Goal: Task Accomplishment & Management: Manage account settings

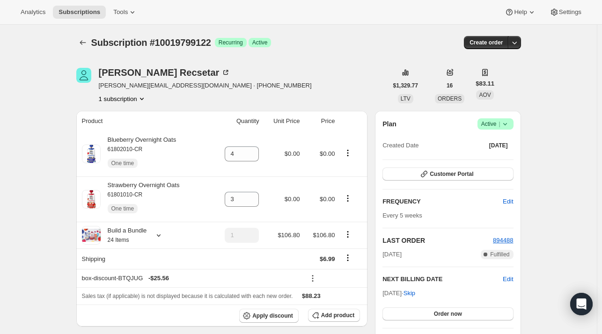
click at [79, 48] on div at bounding box center [83, 42] width 15 height 13
click at [82, 44] on icon "Subscriptions" at bounding box center [82, 42] width 9 height 9
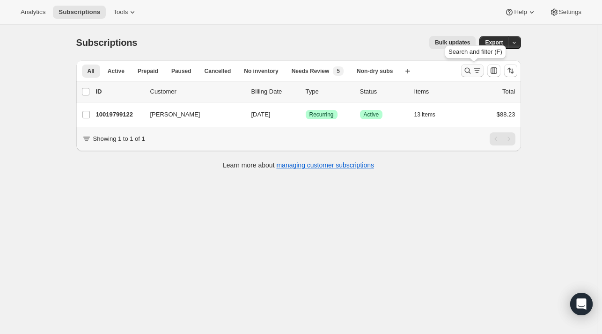
click at [469, 70] on icon "Search and filter results" at bounding box center [467, 70] width 9 height 9
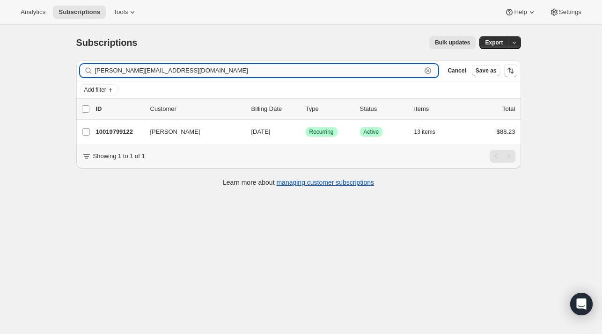
click at [431, 73] on icon "button" at bounding box center [427, 70] width 9 height 9
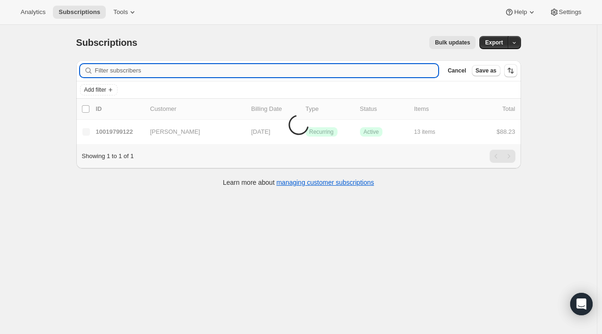
paste input "samantha242528@gmail.com"
type input "samantha242528@gmail.com"
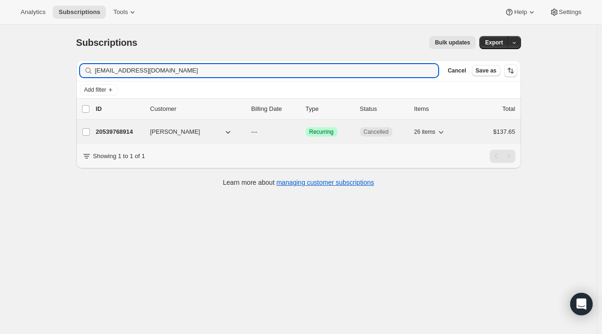
click at [129, 128] on p "20539768914" at bounding box center [119, 131] width 47 height 9
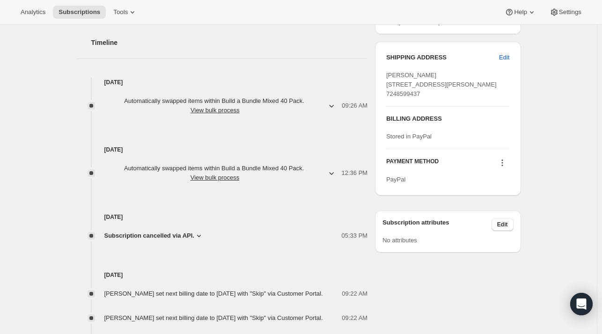
scroll to position [421, 0]
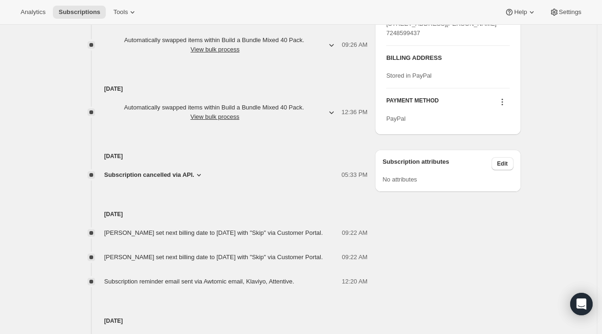
click at [167, 174] on span "Subscription cancelled via API." at bounding box center [149, 174] width 90 height 9
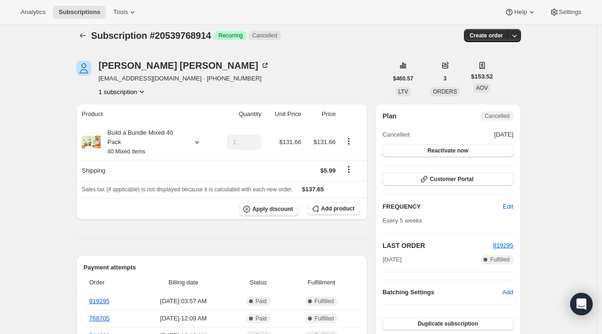
scroll to position [0, 0]
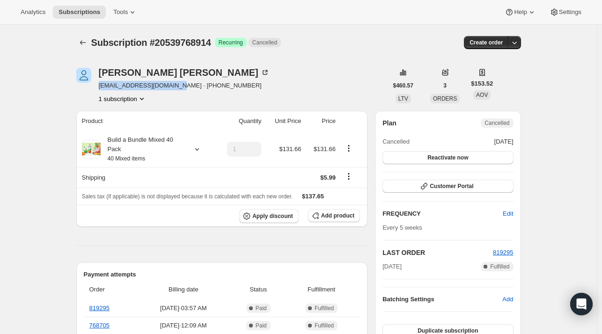
drag, startPoint x: 179, startPoint y: 86, endPoint x: 99, endPoint y: 89, distance: 79.6
click at [99, 89] on div "Samantha Hamilton samantha242528@gmail.com · +17248599437 1 subscription" at bounding box center [231, 86] width 311 height 36
copy span "samantha242528@gmail.com"
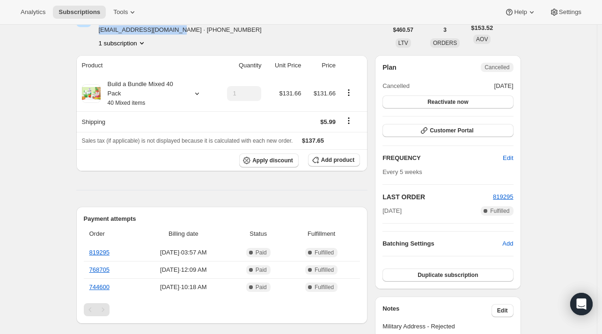
scroll to position [47, 0]
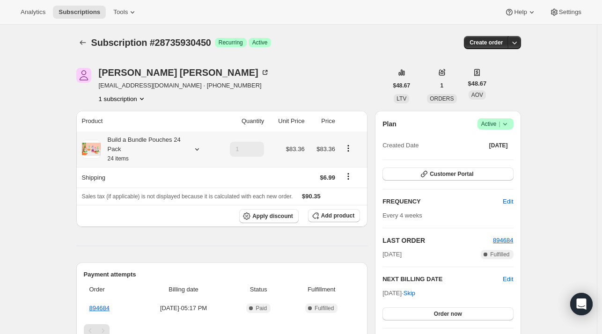
click at [198, 151] on icon at bounding box center [196, 149] width 9 height 9
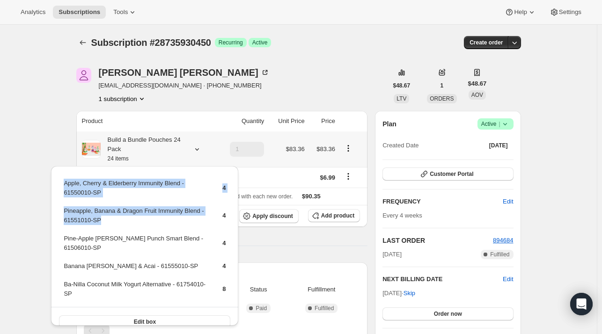
drag, startPoint x: 107, startPoint y: 222, endPoint x: 62, endPoint y: 215, distance: 45.8
click at [62, 215] on div "Apple, Cherry & Elderberry Immunity Blend - 61550010-SP 4 Pineapple, Banana & D…" at bounding box center [144, 251] width 187 height 170
click at [116, 227] on td "Pineapple, Banana & Dragon Fruit Immunity Blend - 61551010-SP" at bounding box center [134, 219] width 143 height 27
click at [111, 224] on td "Pineapple, Banana & Dragon Fruit Immunity Blend - 61551010-SP" at bounding box center [134, 219] width 143 height 27
drag, startPoint x: 78, startPoint y: 218, endPoint x: 64, endPoint y: 212, distance: 15.1
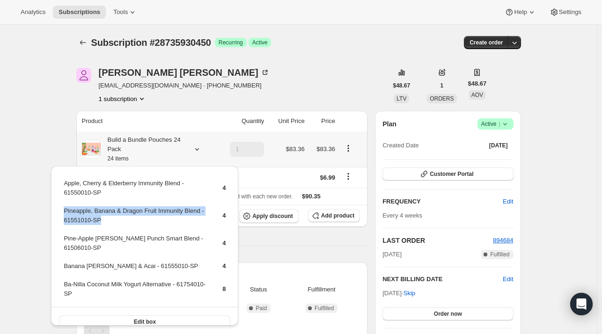
click at [64, 212] on td "Pineapple, Banana & Dragon Fruit Immunity Blend - 61551010-SP" at bounding box center [134, 219] width 143 height 27
click at [328, 217] on span "Add product" at bounding box center [337, 215] width 33 height 7
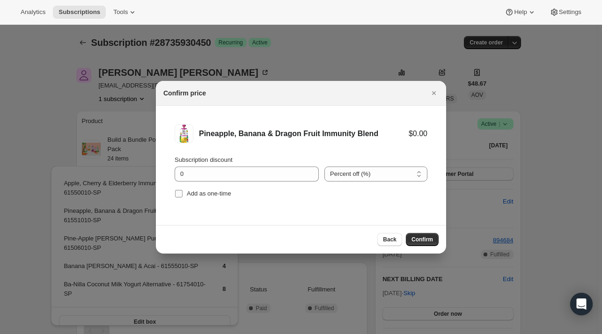
drag, startPoint x: 208, startPoint y: 195, endPoint x: 197, endPoint y: 195, distance: 10.8
click at [206, 195] on span "Add as one-time" at bounding box center [209, 193] width 44 height 7
click at [182, 195] on input "Add as one-time" at bounding box center [178, 193] width 7 height 7
checkbox input "true"
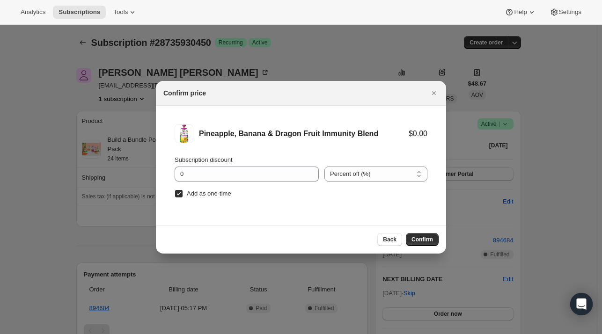
click at [423, 246] on div "Back Confirm" at bounding box center [301, 239] width 290 height 29
click at [423, 240] on span "Confirm" at bounding box center [422, 239] width 22 height 7
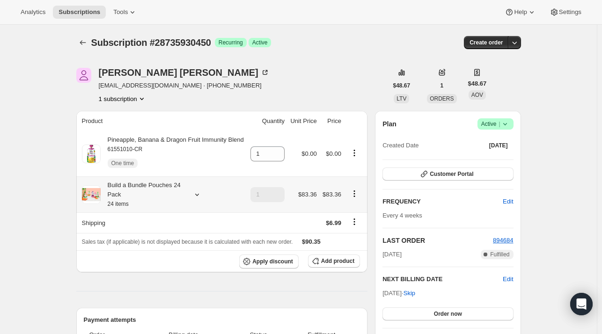
click at [200, 193] on icon at bounding box center [196, 194] width 9 height 9
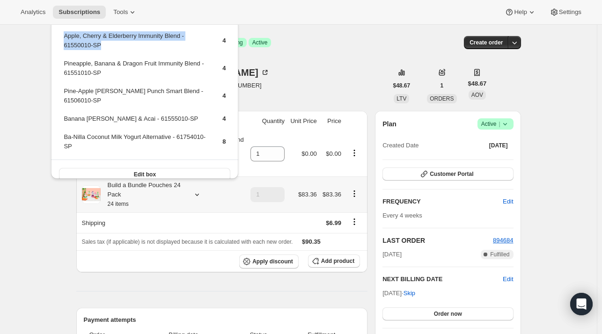
drag, startPoint x: 105, startPoint y: 49, endPoint x: 62, endPoint y: 38, distance: 44.4
click at [62, 38] on div "Apple, Cherry & Elderberry Immunity Blend - 61550010-SP 4 Pineapple, Banana & D…" at bounding box center [144, 104] width 187 height 170
copy tbody "Apple, Cherry & Elderberry Immunity Blend - 61550010-SP"
click at [334, 257] on button "Add product" at bounding box center [334, 260] width 52 height 13
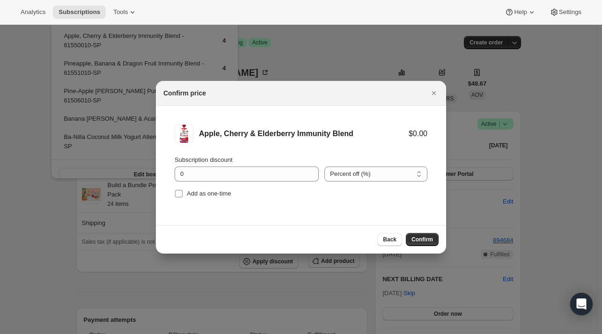
click at [201, 193] on span "Add as one-time" at bounding box center [209, 193] width 44 height 7
click at [182, 193] on input "Add as one-time" at bounding box center [178, 193] width 7 height 7
checkbox input "true"
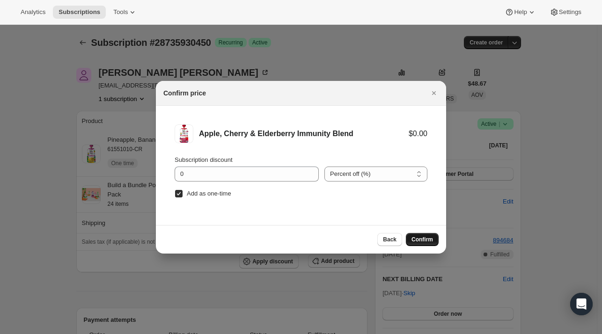
click at [424, 238] on span "Confirm" at bounding box center [422, 239] width 22 height 7
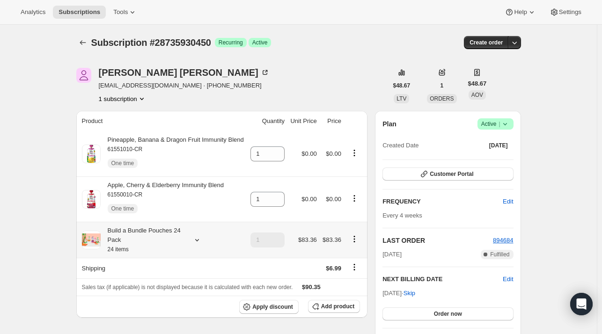
click at [196, 239] on icon at bounding box center [196, 239] width 9 height 9
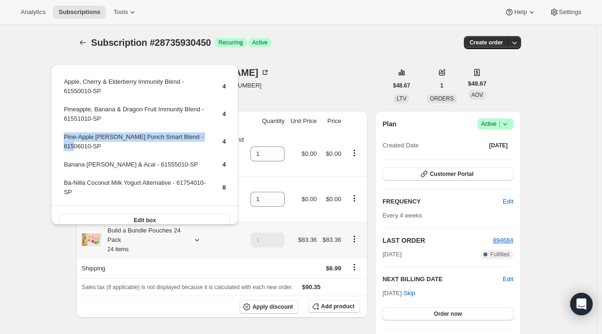
drag, startPoint x: 203, startPoint y: 136, endPoint x: 63, endPoint y: 139, distance: 140.4
click at [63, 139] on td "Pine-Apple [PERSON_NAME] Punch Smart Blend - 61506010-SP" at bounding box center [134, 145] width 143 height 27
copy td "Pine-Apple [PERSON_NAME] Punch Smart Blend - 61506010-SP"
click at [331, 307] on span "Add product" at bounding box center [337, 306] width 33 height 7
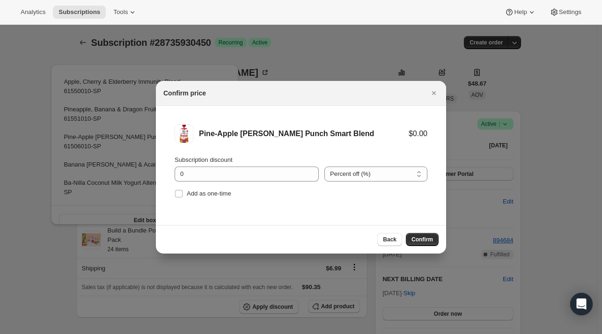
drag, startPoint x: 210, startPoint y: 192, endPoint x: 308, endPoint y: 205, distance: 98.6
click at [210, 192] on span "Add as one-time" at bounding box center [209, 193] width 44 height 7
click at [182, 192] on input "Add as one-time" at bounding box center [178, 193] width 7 height 7
checkbox input "true"
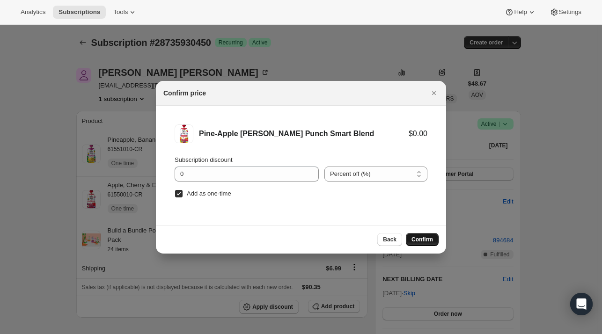
click at [413, 240] on span "Confirm" at bounding box center [422, 239] width 22 height 7
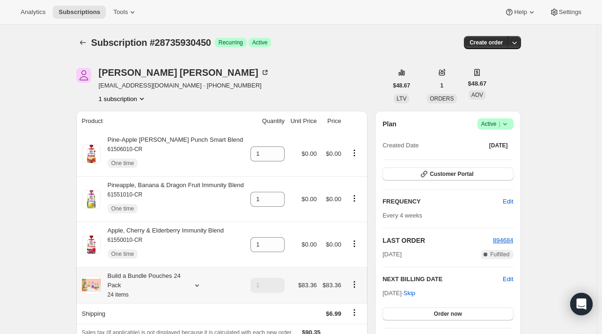
click at [200, 287] on icon at bounding box center [196, 285] width 9 height 9
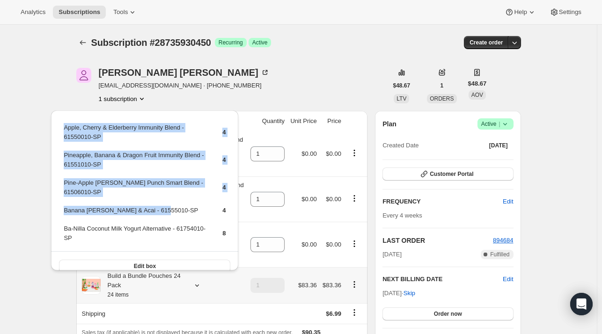
drag, startPoint x: 161, startPoint y: 203, endPoint x: 125, endPoint y: 218, distance: 38.8
click at [68, 205] on td "Banana [PERSON_NAME] & Acai - 61555010-SP" at bounding box center [134, 213] width 143 height 17
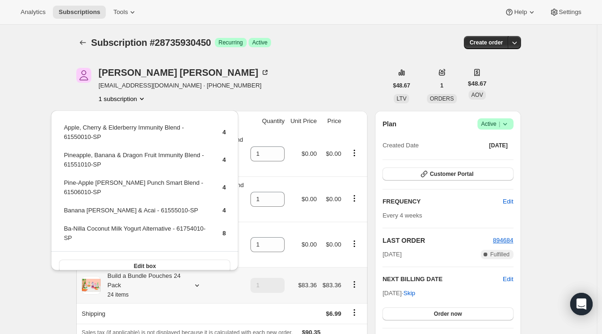
click at [128, 224] on td "Ba-Nilla Coconut Milk Yogurt Alternative - 61754010-SP" at bounding box center [134, 237] width 143 height 27
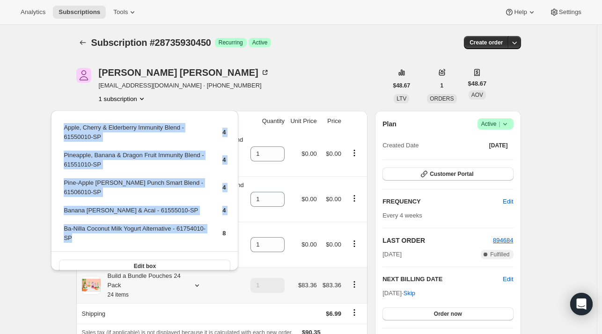
drag, startPoint x: 102, startPoint y: 226, endPoint x: 62, endPoint y: 220, distance: 40.7
click at [62, 220] on table "Apple, Cherry & Elderberry Immunity Blend - 61550010-SP 4 Pineapple, Banana & D…" at bounding box center [144, 187] width 165 height 130
click at [117, 234] on td "Ba-Nilla Coconut Milk Yogurt Alternative - 61754010-SP" at bounding box center [134, 237] width 143 height 27
click at [108, 232] on td "Ba-Nilla Coconut Milk Yogurt Alternative - 61754010-SP" at bounding box center [134, 237] width 143 height 27
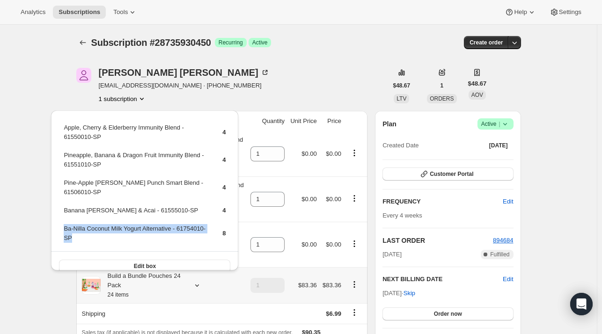
drag, startPoint x: 95, startPoint y: 231, endPoint x: 64, endPoint y: 217, distance: 34.6
click at [64, 224] on td "Ba-Nilla Coconut Milk Yogurt Alternative - 61754010-SP" at bounding box center [134, 237] width 143 height 27
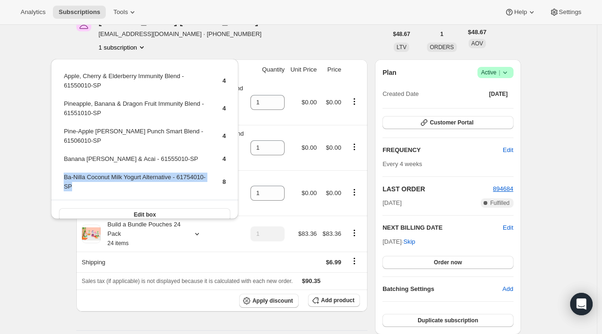
scroll to position [94, 0]
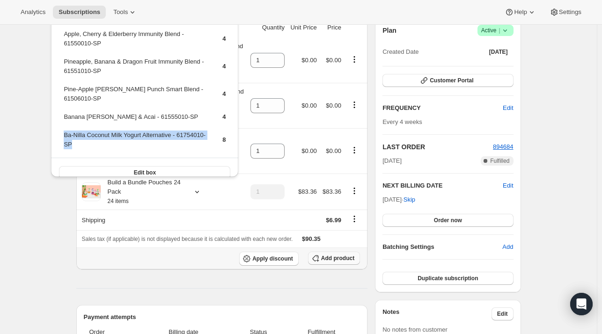
click at [342, 262] on span "Add product" at bounding box center [337, 257] width 33 height 7
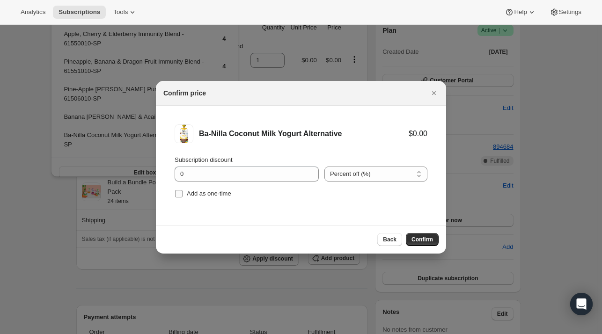
drag, startPoint x: 198, startPoint y: 189, endPoint x: 197, endPoint y: 194, distance: 4.9
click at [197, 191] on span "Add as one-time" at bounding box center [209, 193] width 44 height 7
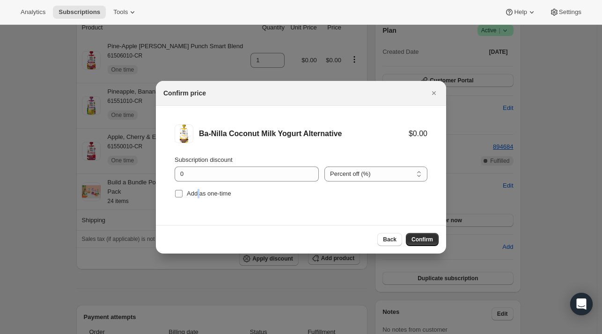
drag, startPoint x: 175, startPoint y: 189, endPoint x: 182, endPoint y: 193, distance: 8.0
click at [182, 193] on input "Add as one-time" at bounding box center [178, 193] width 7 height 7
checkbox input "true"
click at [430, 240] on span "Confirm" at bounding box center [422, 239] width 22 height 7
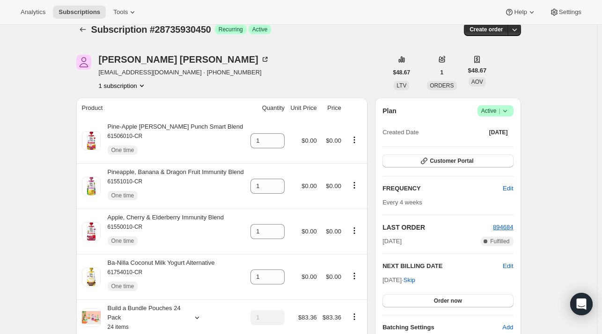
scroll to position [0, 0]
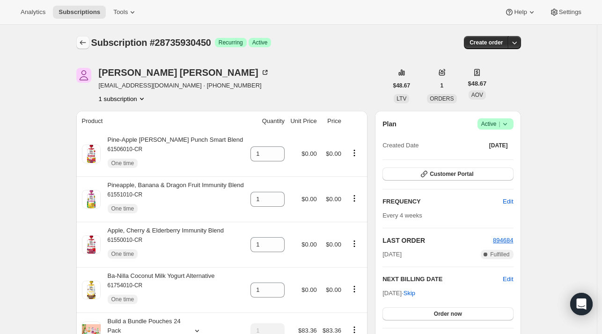
click at [82, 44] on icon "Subscriptions" at bounding box center [83, 42] width 6 height 5
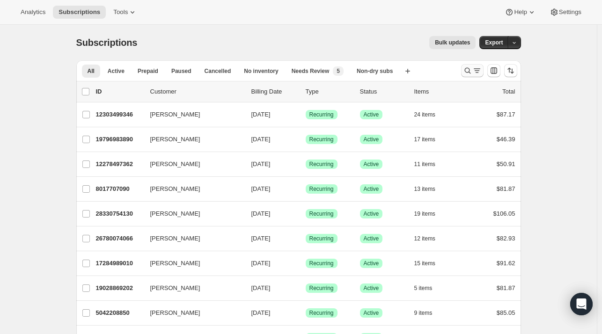
click at [466, 68] on icon "Search and filter results" at bounding box center [467, 70] width 9 height 9
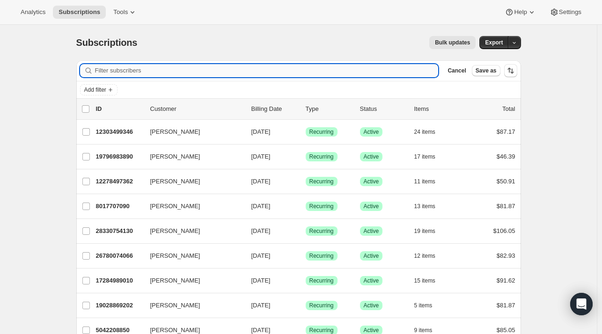
click at [293, 73] on input "Filter subscribers" at bounding box center [266, 70] width 343 height 13
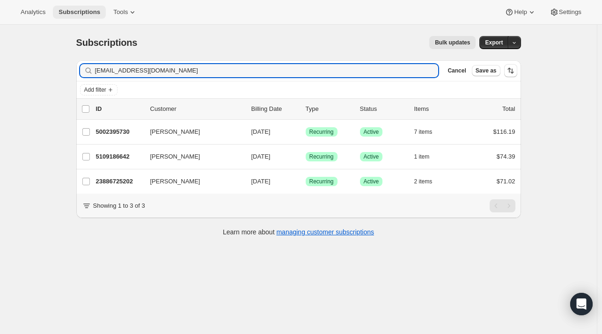
type input "[EMAIL_ADDRESS][DOMAIN_NAME]"
